Goal: Information Seeking & Learning: Learn about a topic

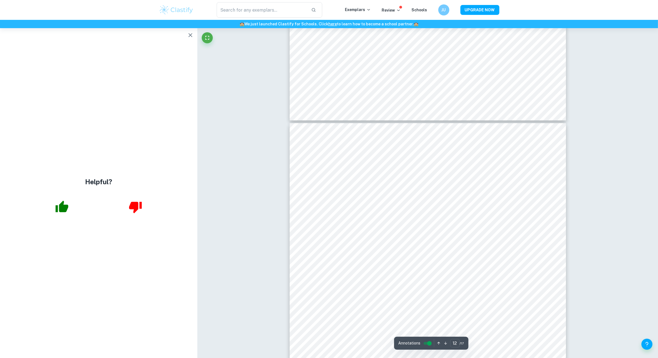
type input "11"
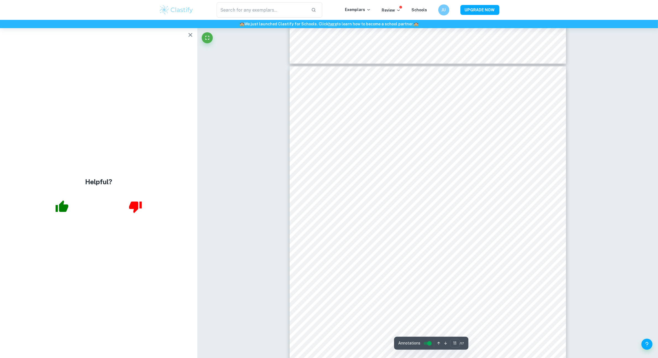
scroll to position [3644, 0]
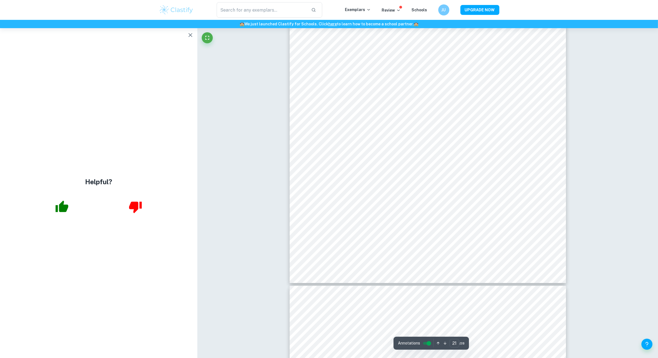
scroll to position [7573, 0]
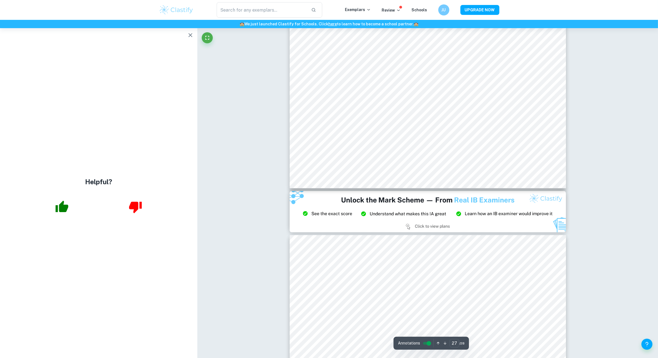
type input "26"
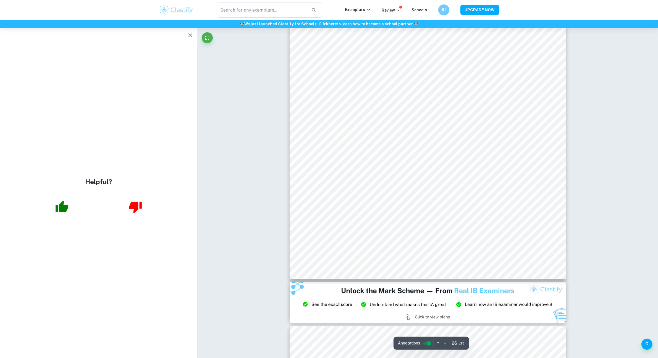
scroll to position [9139, 0]
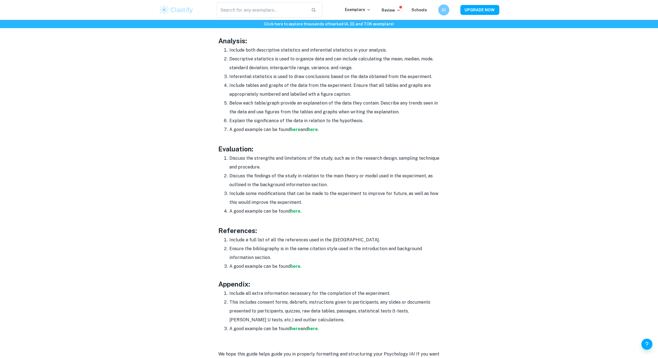
scroll to position [713, 0]
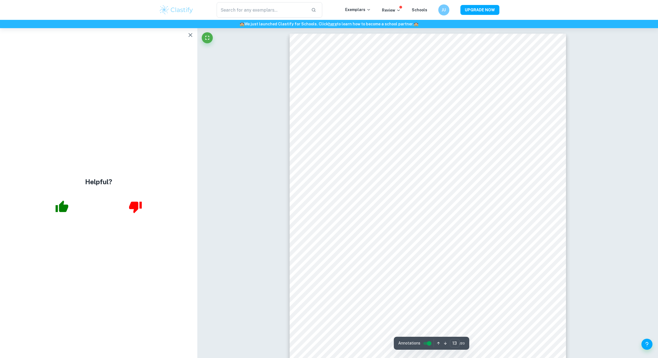
type input "13"
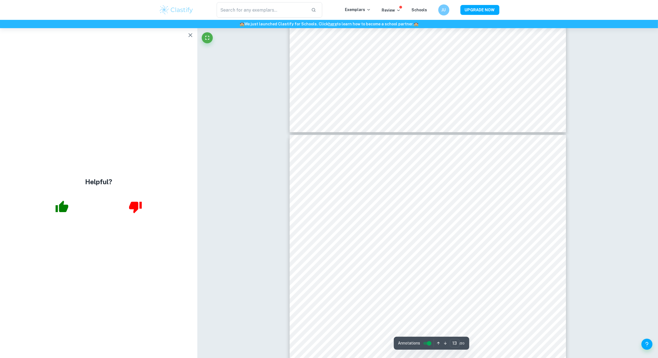
scroll to position [4220, 0]
